Goal: Task Accomplishment & Management: Use online tool/utility

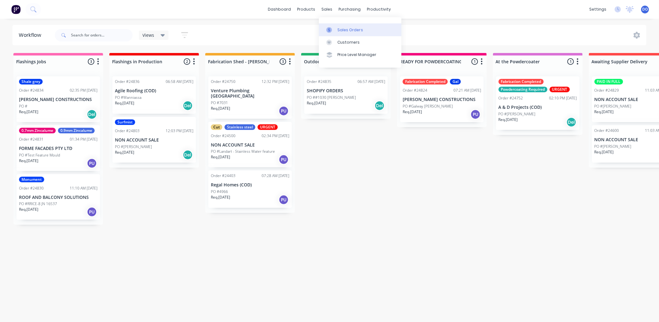
click at [331, 28] on icon at bounding box center [329, 30] width 6 height 6
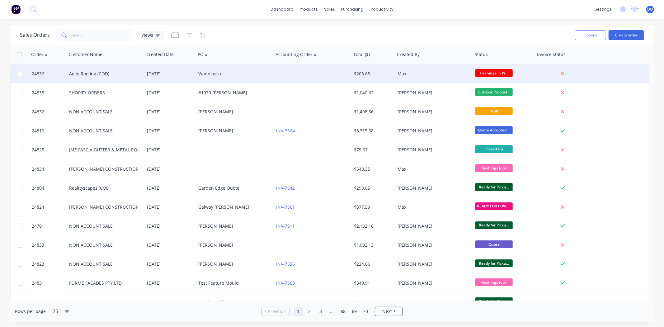
click at [112, 76] on div "Agile Roofing (COD)" at bounding box center [103, 74] width 69 height 6
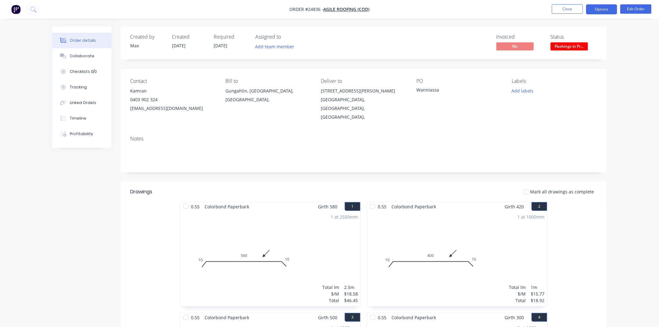
click at [598, 10] on button "Options" at bounding box center [601, 9] width 31 height 10
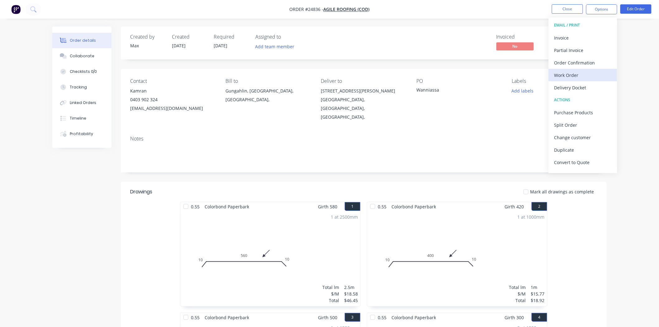
click at [584, 76] on div "Work Order" at bounding box center [582, 75] width 57 height 9
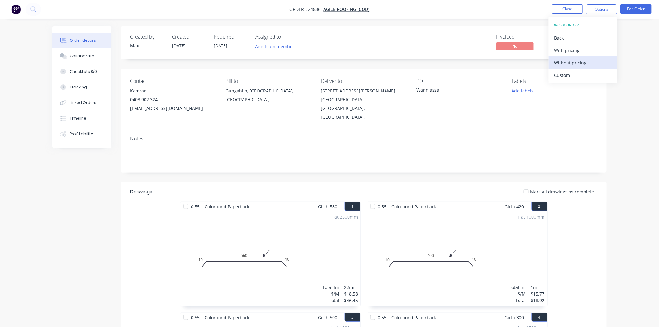
click at [585, 63] on div "Without pricing" at bounding box center [582, 62] width 57 height 9
click at [424, 113] on div "Contact Kamran 0403 902 324 agileroofingcanberra@gmail.com Bill to Gungahlin, A…" at bounding box center [364, 100] width 486 height 62
click at [578, 5] on button "Close" at bounding box center [567, 8] width 31 height 9
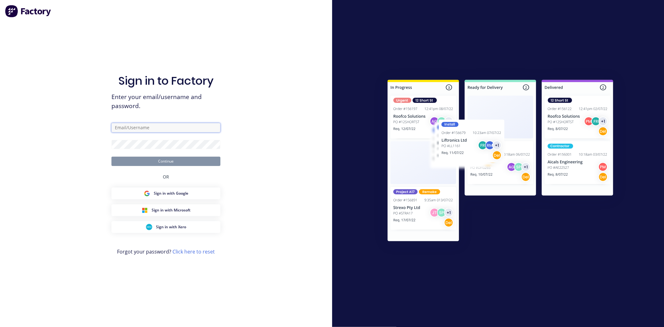
click at [165, 124] on input "text" at bounding box center [165, 127] width 109 height 9
type input "dallas@sssmetal.com.au"
drag, startPoint x: 166, startPoint y: 126, endPoint x: 82, endPoint y: 125, distance: 84.0
click at [82, 125] on div "Sign in to Factory Enter your email/username and password. dallas@sssmetal.com.…" at bounding box center [166, 163] width 332 height 327
type input "Dallas@arkus.com.au"
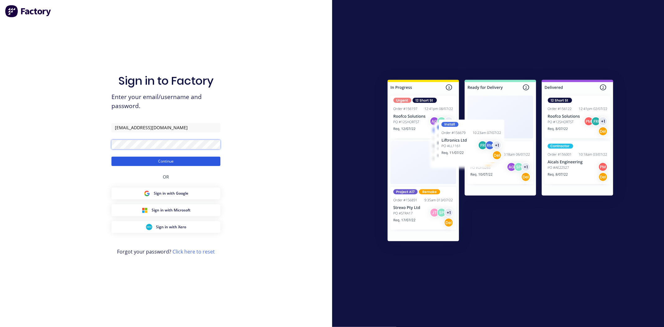
click at [111, 157] on button "Continue" at bounding box center [165, 161] width 109 height 9
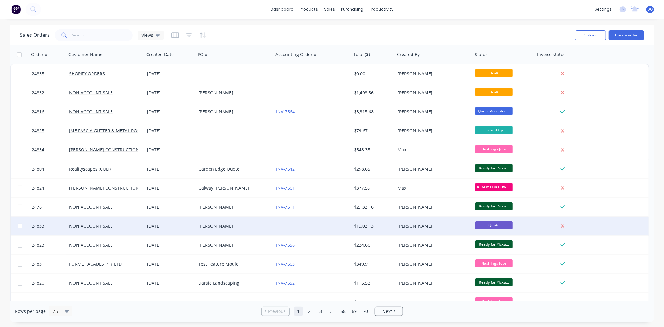
click at [177, 232] on div "[DATE]" at bounding box center [169, 226] width 51 height 19
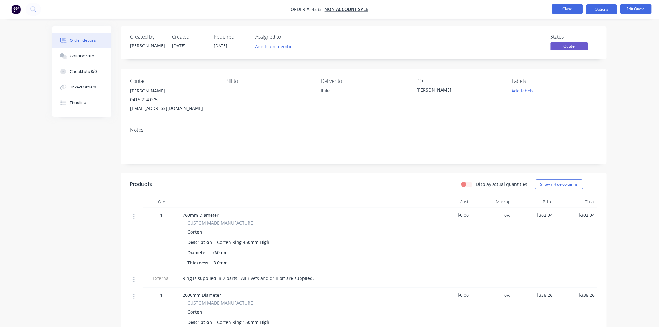
click at [558, 13] on button "Close" at bounding box center [567, 8] width 31 height 9
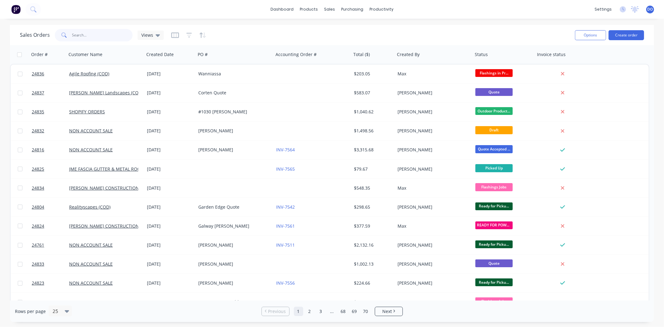
click at [108, 40] on input "text" at bounding box center [102, 35] width 61 height 12
click at [92, 33] on input "text" at bounding box center [102, 35] width 61 height 12
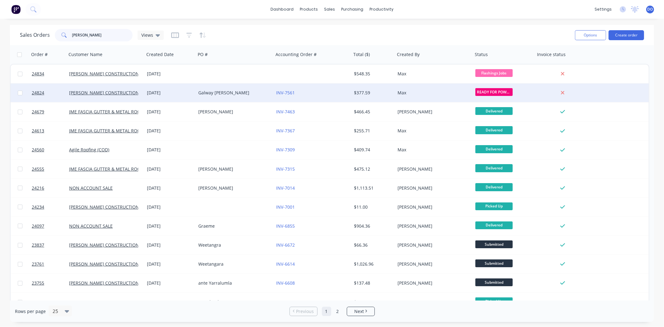
type input "chapman"
click at [167, 94] on div "04 Sep 2025" at bounding box center [170, 93] width 46 height 6
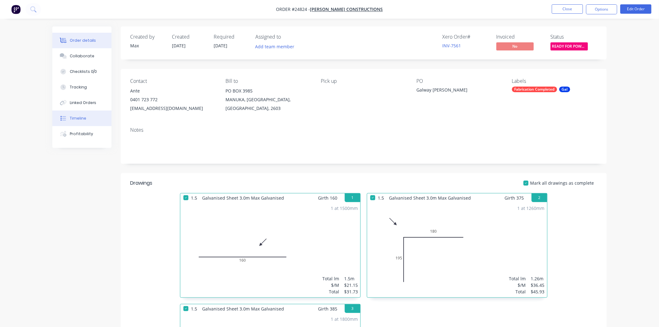
click at [61, 115] on icon at bounding box center [63, 118] width 6 height 6
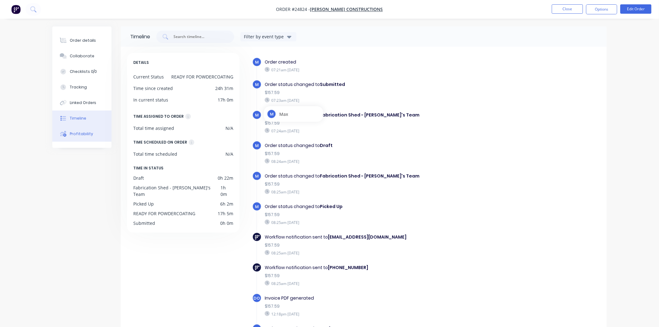
click at [91, 136] on button "Profitability" at bounding box center [81, 134] width 59 height 16
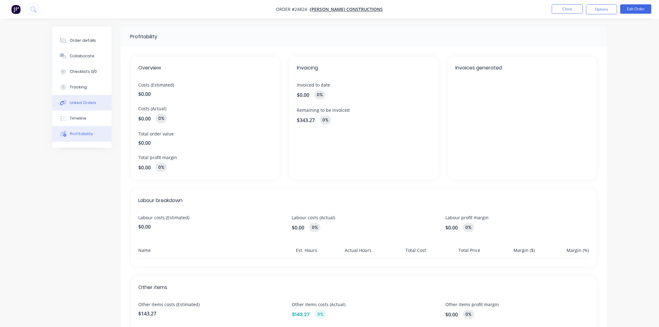
click at [86, 102] on div "Linked Orders" at bounding box center [83, 103] width 27 height 6
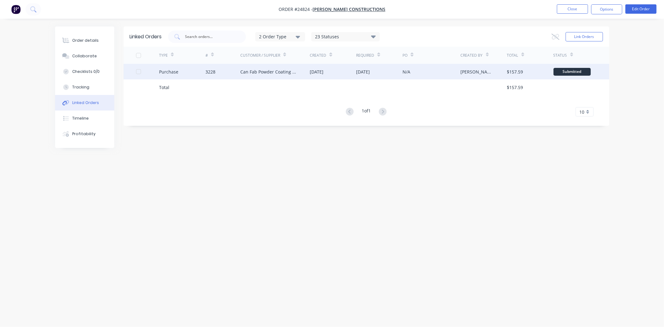
click at [323, 69] on div "04 Sep 2025" at bounding box center [317, 71] width 14 height 7
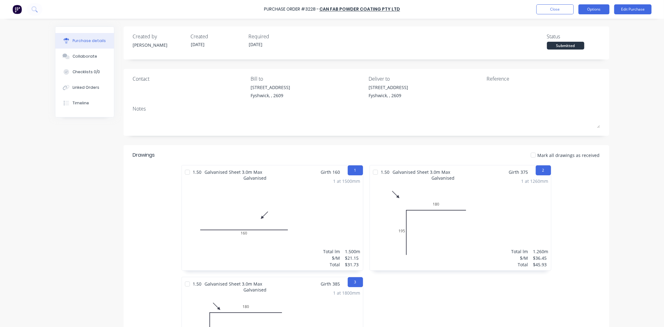
click at [593, 7] on button "Options" at bounding box center [593, 9] width 31 height 10
click at [590, 26] on div "Print / Email" at bounding box center [580, 25] width 48 height 9
click at [583, 46] on div "Without pricing" at bounding box center [580, 50] width 48 height 9
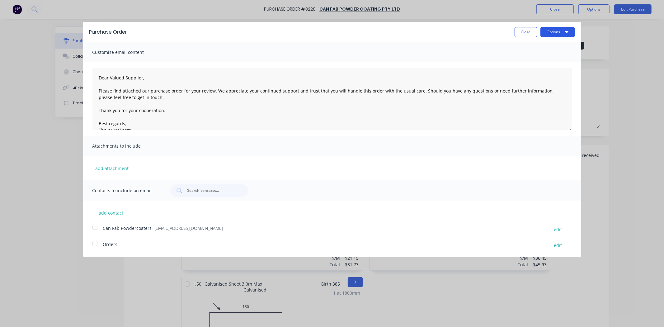
click at [559, 35] on button "Options" at bounding box center [557, 32] width 35 height 10
click at [557, 44] on div "Print" at bounding box center [545, 47] width 48 height 9
click at [525, 35] on button "Close" at bounding box center [525, 32] width 23 height 10
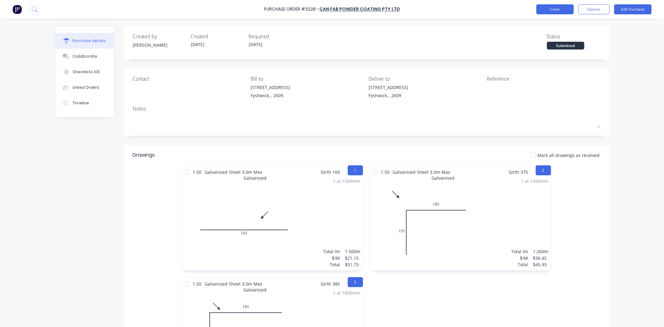
click at [550, 7] on button "Close" at bounding box center [554, 9] width 37 height 10
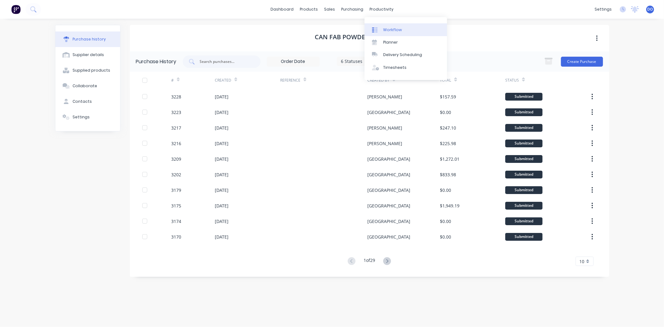
click at [385, 26] on link "Workflow" at bounding box center [405, 29] width 82 height 12
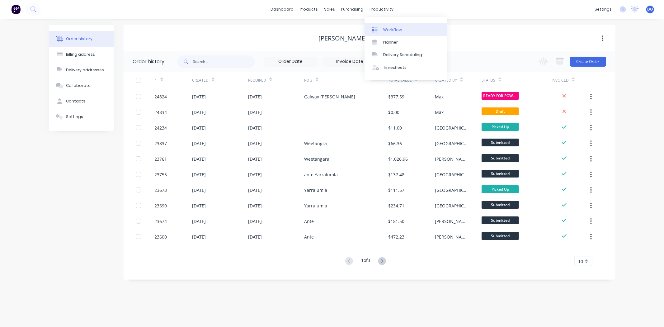
click at [397, 31] on div "Workflow" at bounding box center [392, 30] width 19 height 6
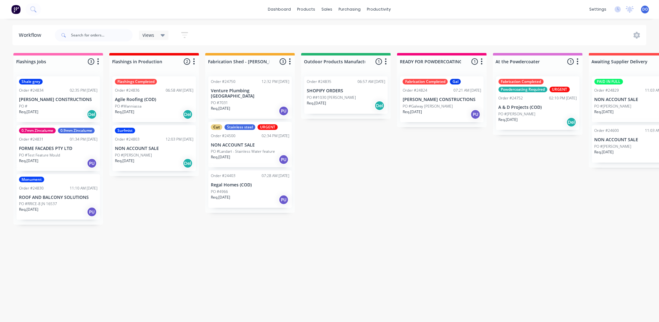
click at [11, 55] on div "Flashings Jobs 3 Status colour #FF69B4 hex #FF69B4 Save Cancel Notifications Em…" at bounding box center [649, 185] width 1309 height 265
click at [54, 201] on p "PO #RRICE-8 JN 16537" at bounding box center [38, 204] width 38 height 6
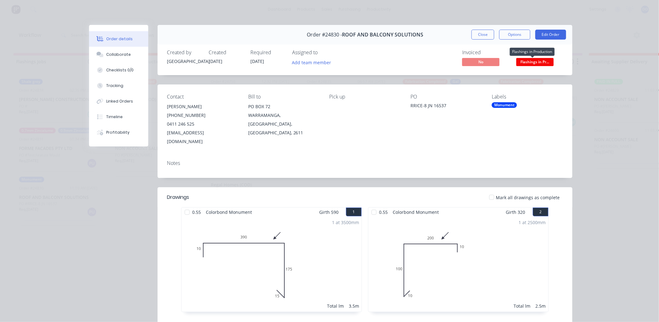
click at [532, 63] on span "Flashings in Pr..." at bounding box center [534, 62] width 37 height 8
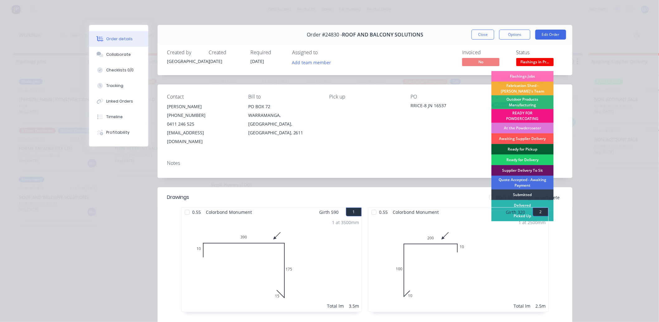
click at [513, 150] on div "Ready for Pickup" at bounding box center [522, 149] width 62 height 11
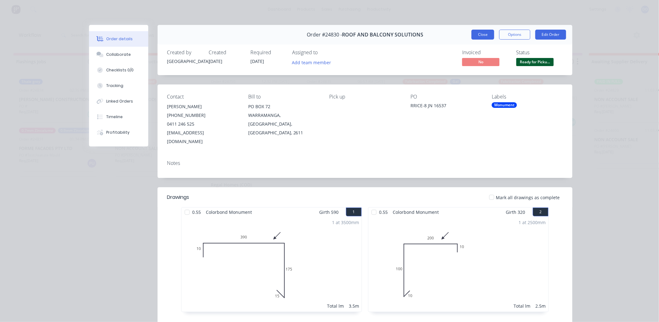
click at [486, 38] on button "Close" at bounding box center [482, 35] width 23 height 10
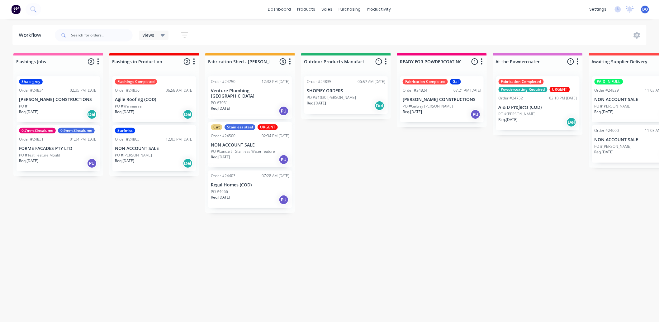
click at [164, 107] on div "PO #Wanniassa" at bounding box center [154, 106] width 78 height 6
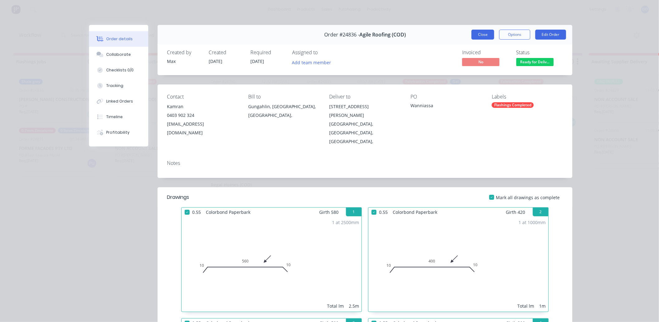
click at [478, 33] on button "Close" at bounding box center [482, 35] width 23 height 10
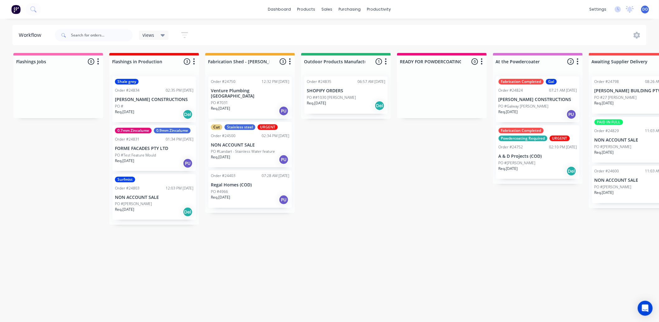
scroll to position [2, 0]
